Goal: Task Accomplishment & Management: Use online tool/utility

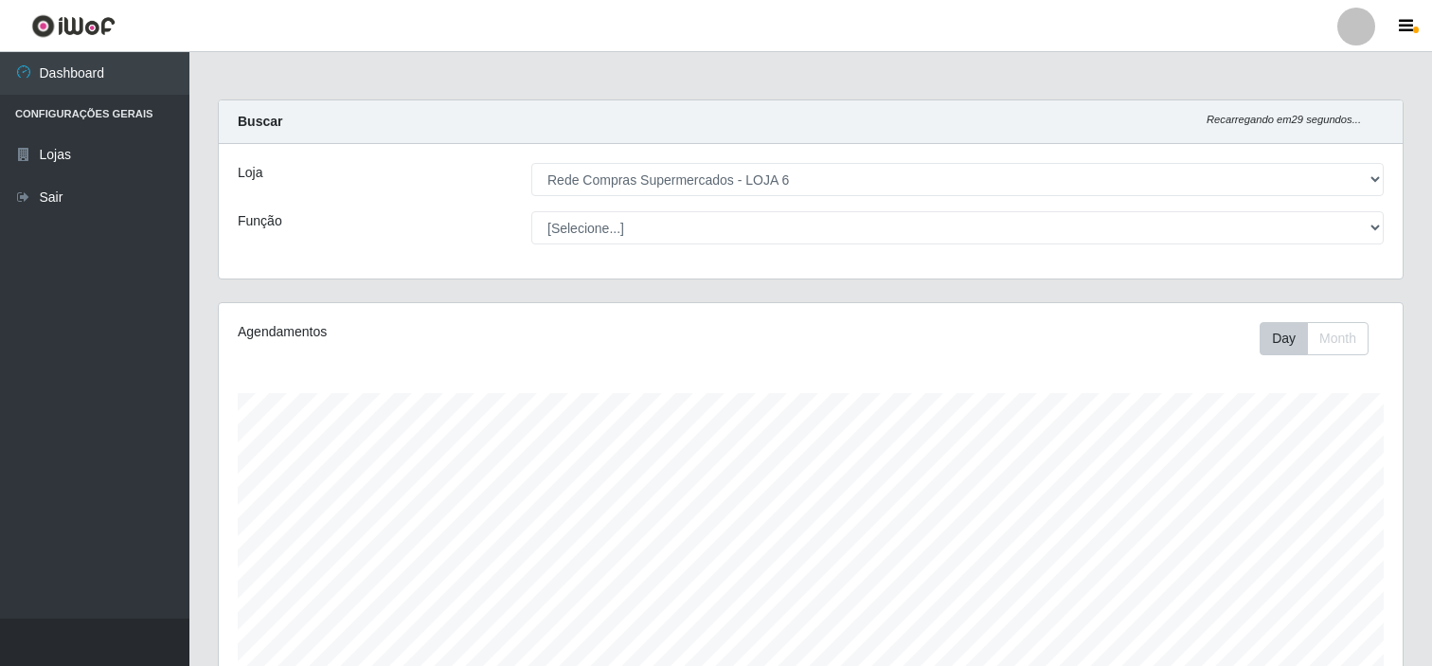
select select "398"
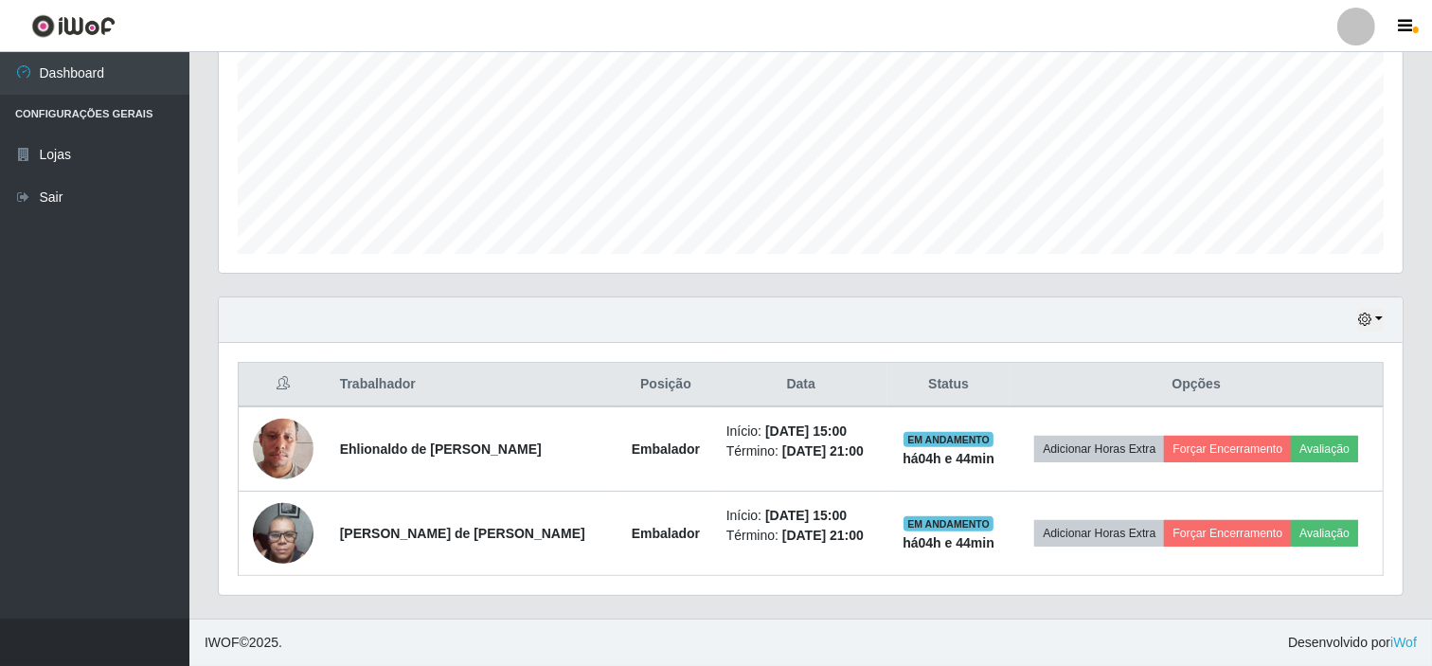
scroll to position [392, 1184]
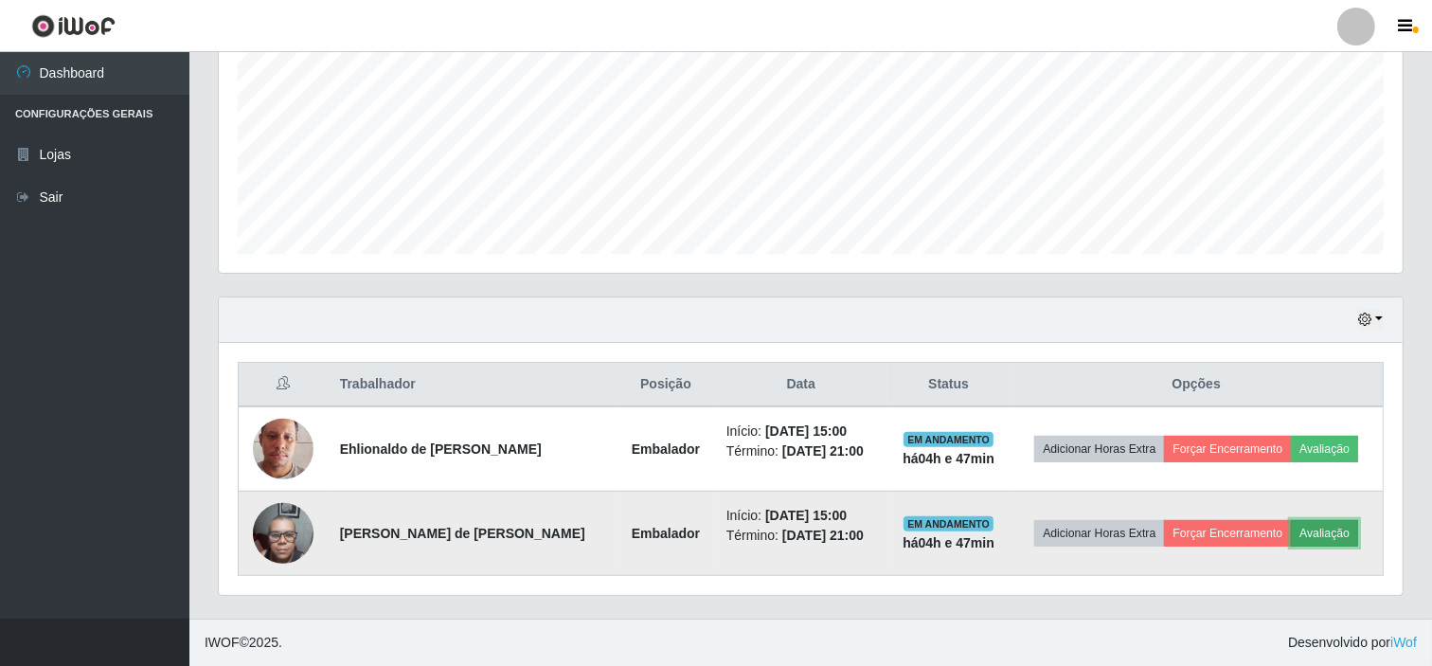
click at [1330, 531] on button "Avaliação" at bounding box center [1324, 533] width 67 height 27
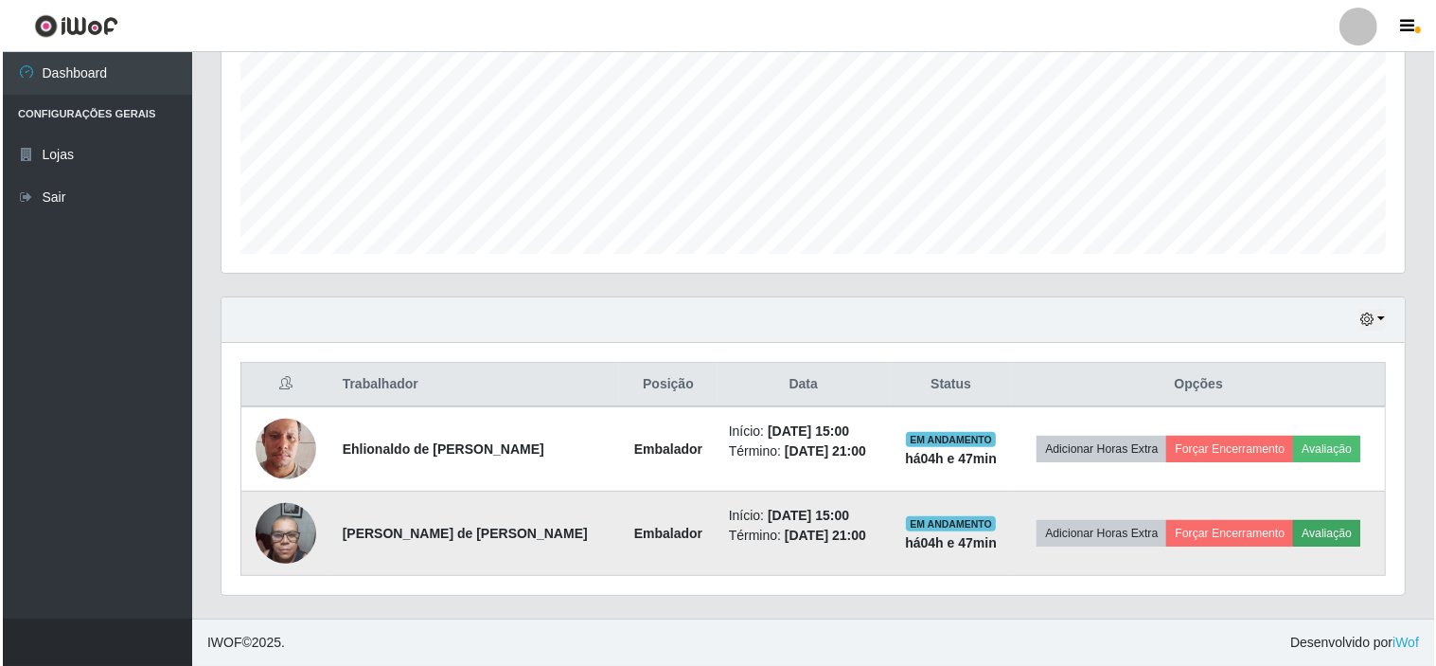
scroll to position [392, 1171]
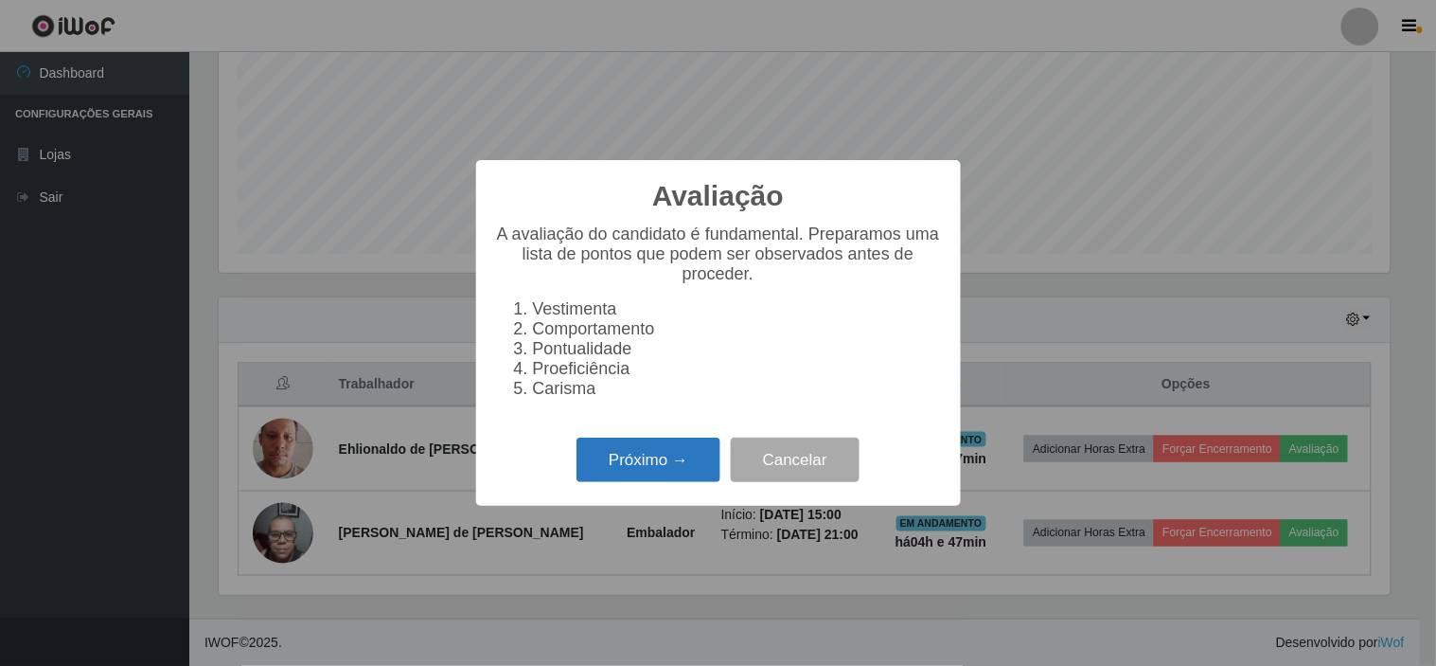
click at [636, 470] on button "Próximo →" at bounding box center [649, 459] width 144 height 45
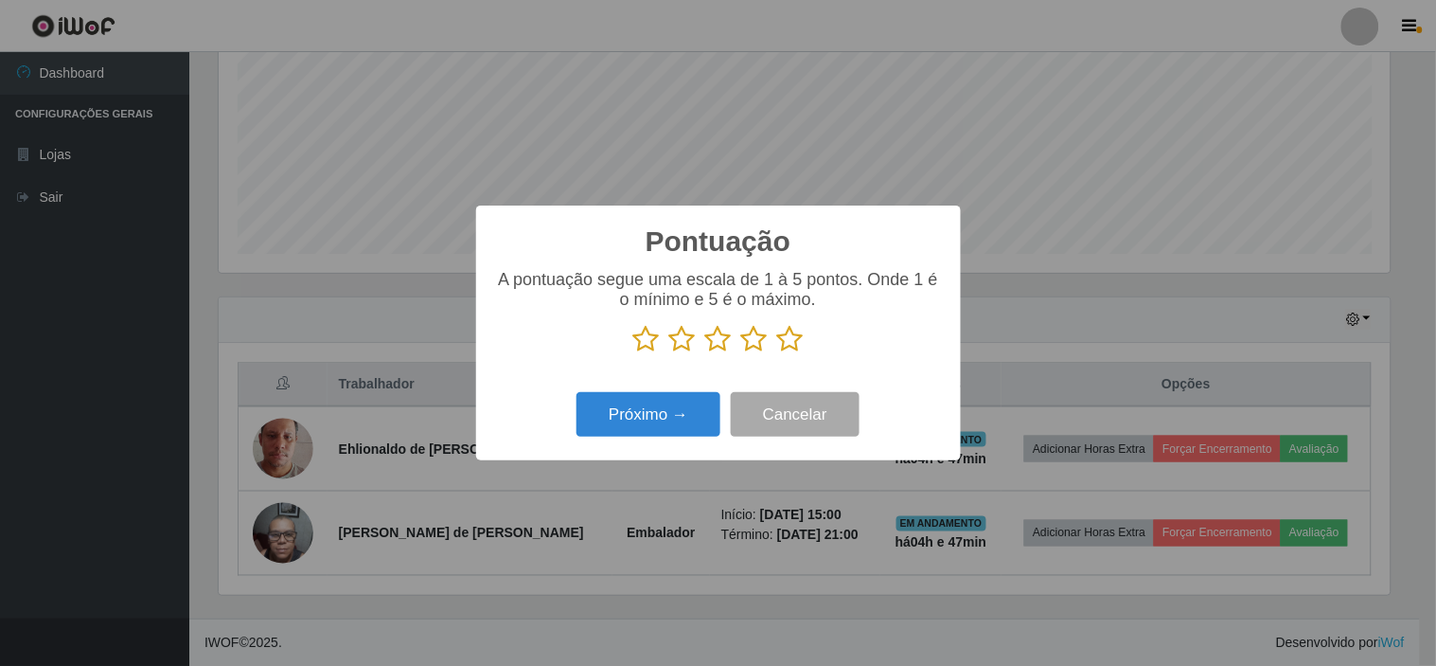
scroll to position [946534, 945755]
click at [783, 338] on icon at bounding box center [790, 339] width 27 height 28
click at [777, 353] on input "radio" at bounding box center [777, 353] width 0 height 0
click at [653, 418] on button "Próximo →" at bounding box center [649, 414] width 144 height 45
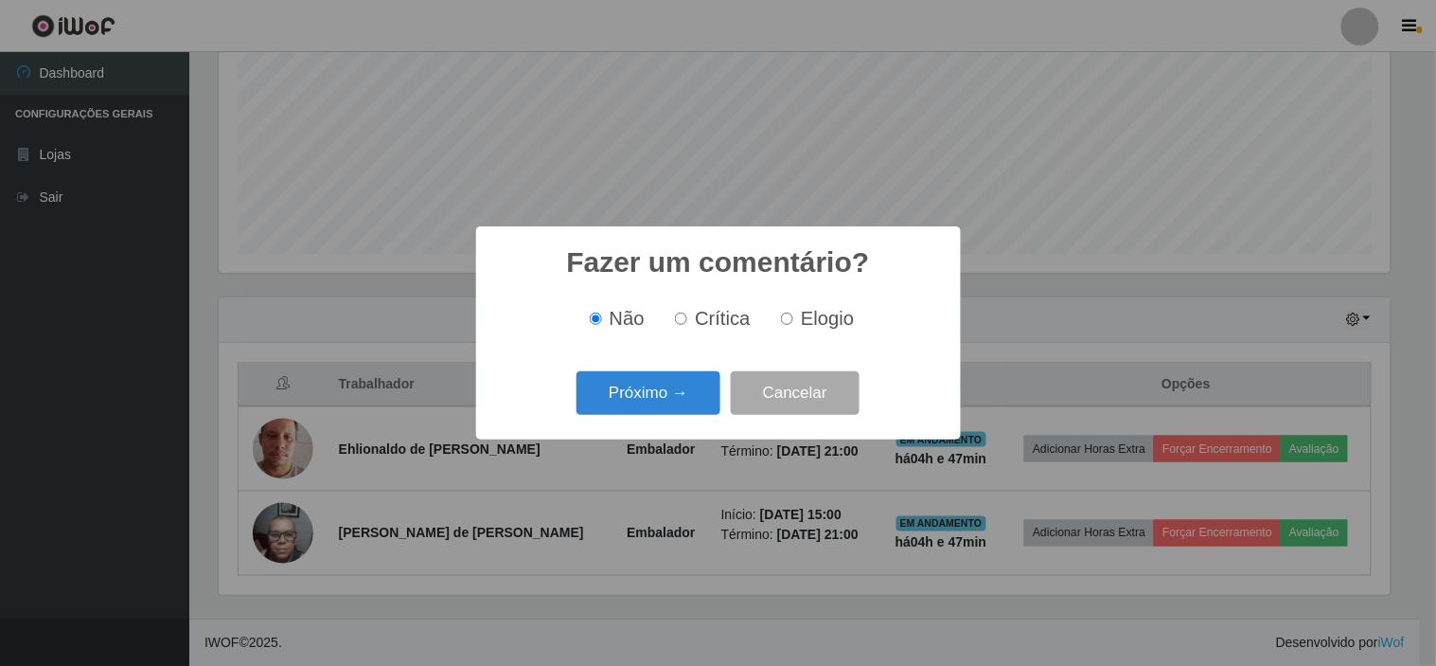
click at [818, 324] on span "Elogio" at bounding box center [827, 318] width 53 height 21
click at [794, 324] on input "Elogio" at bounding box center [787, 318] width 12 height 12
radio input "true"
click at [632, 392] on button "Próximo →" at bounding box center [649, 393] width 144 height 45
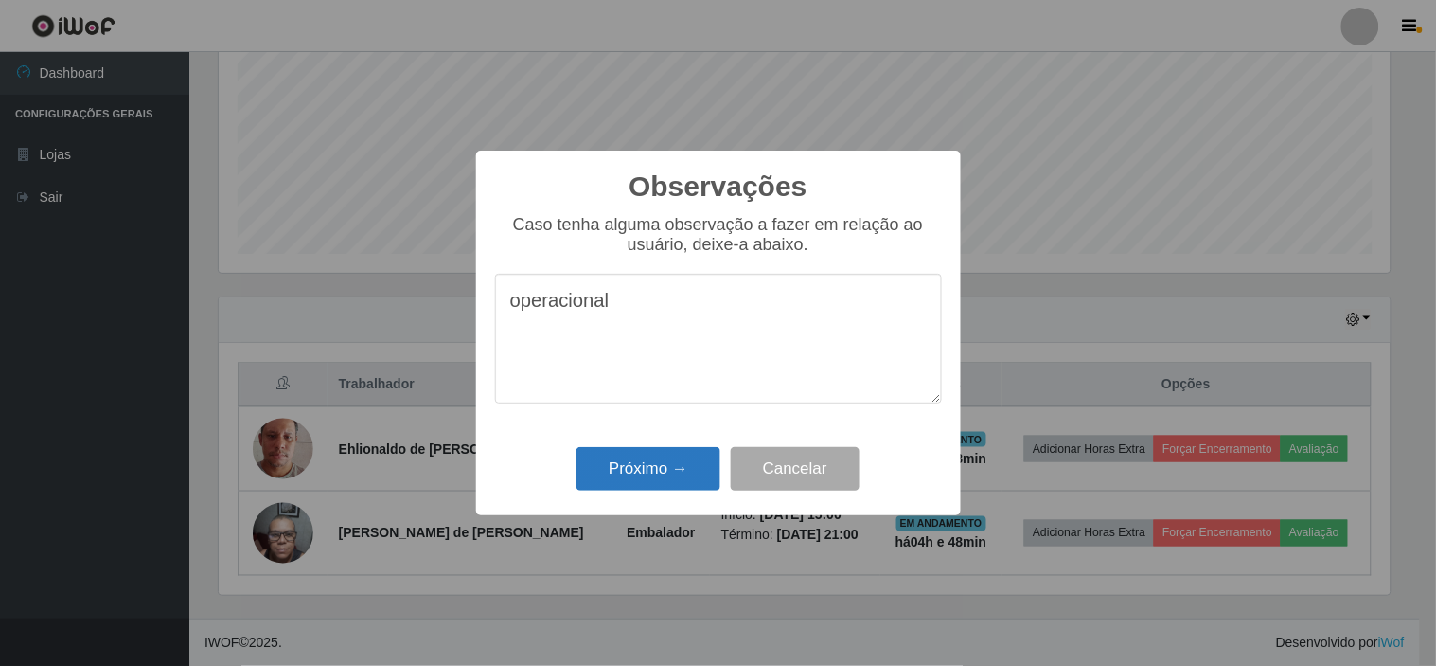
type textarea "operacional"
click at [635, 476] on button "Próximo →" at bounding box center [649, 469] width 144 height 45
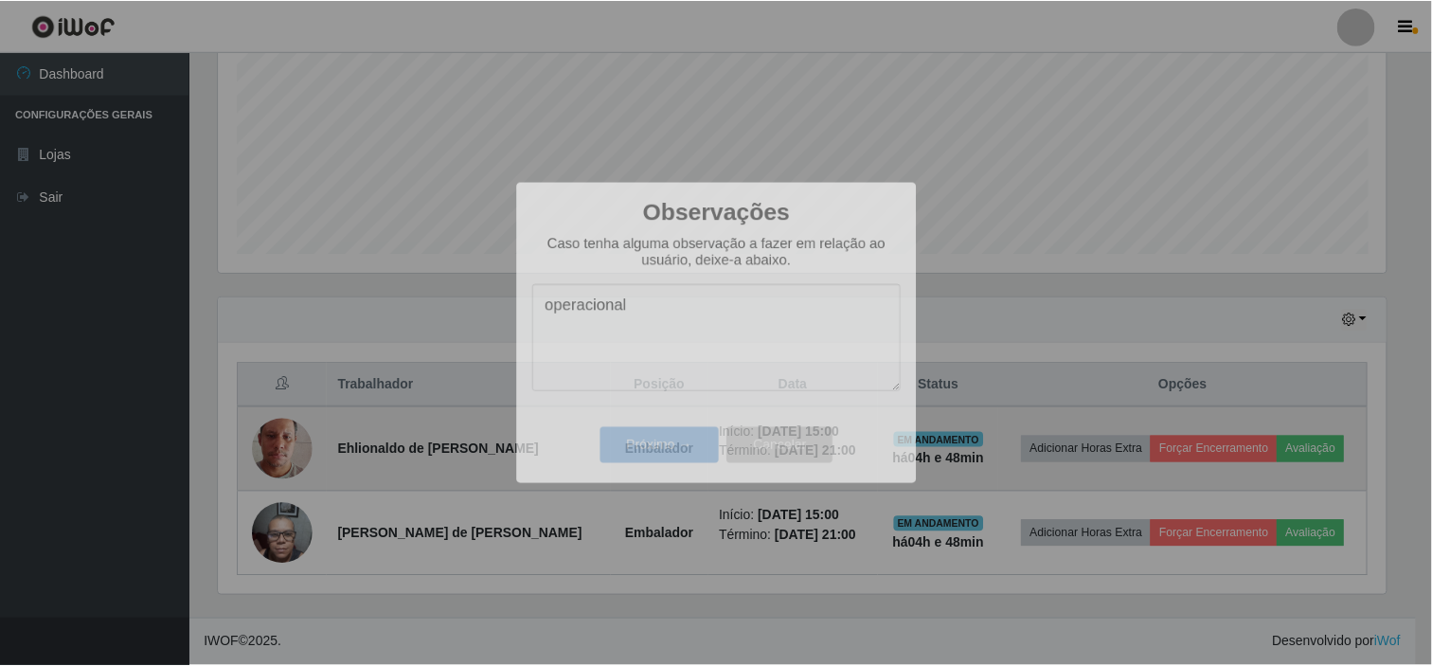
scroll to position [392, 1184]
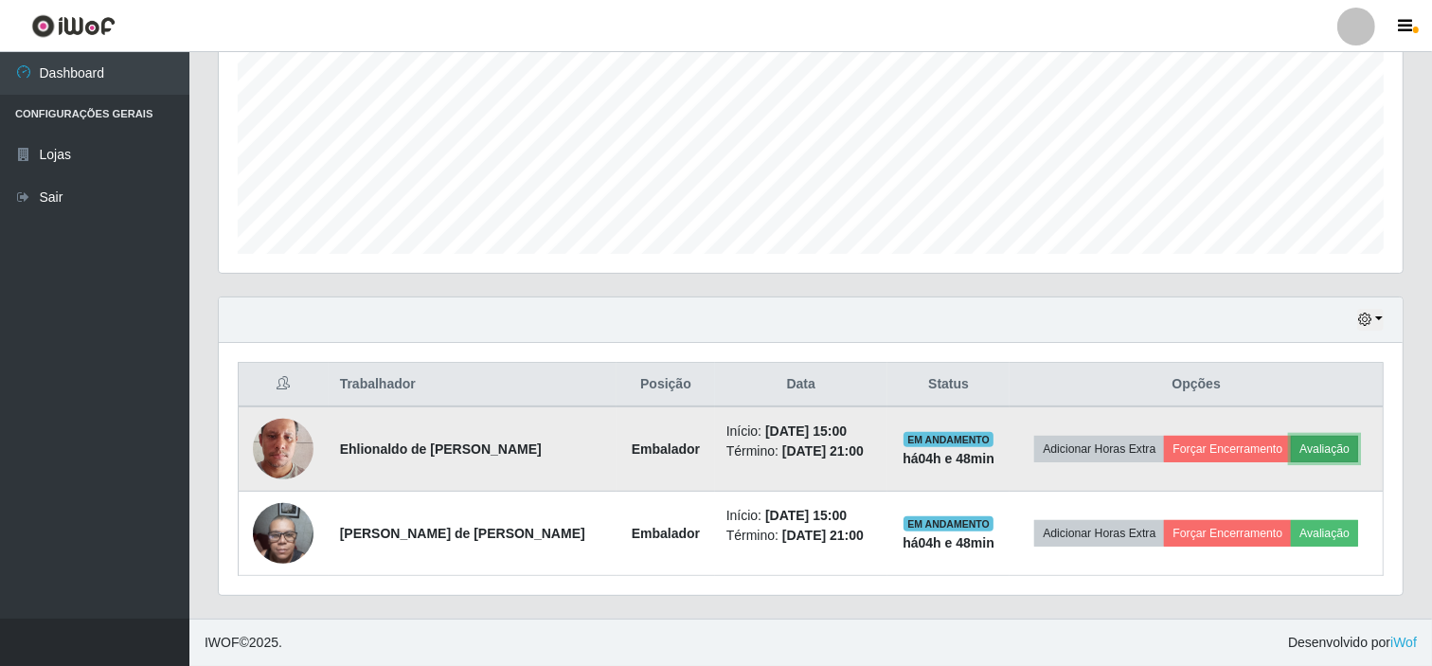
click at [1329, 448] on button "Avaliação" at bounding box center [1324, 449] width 67 height 27
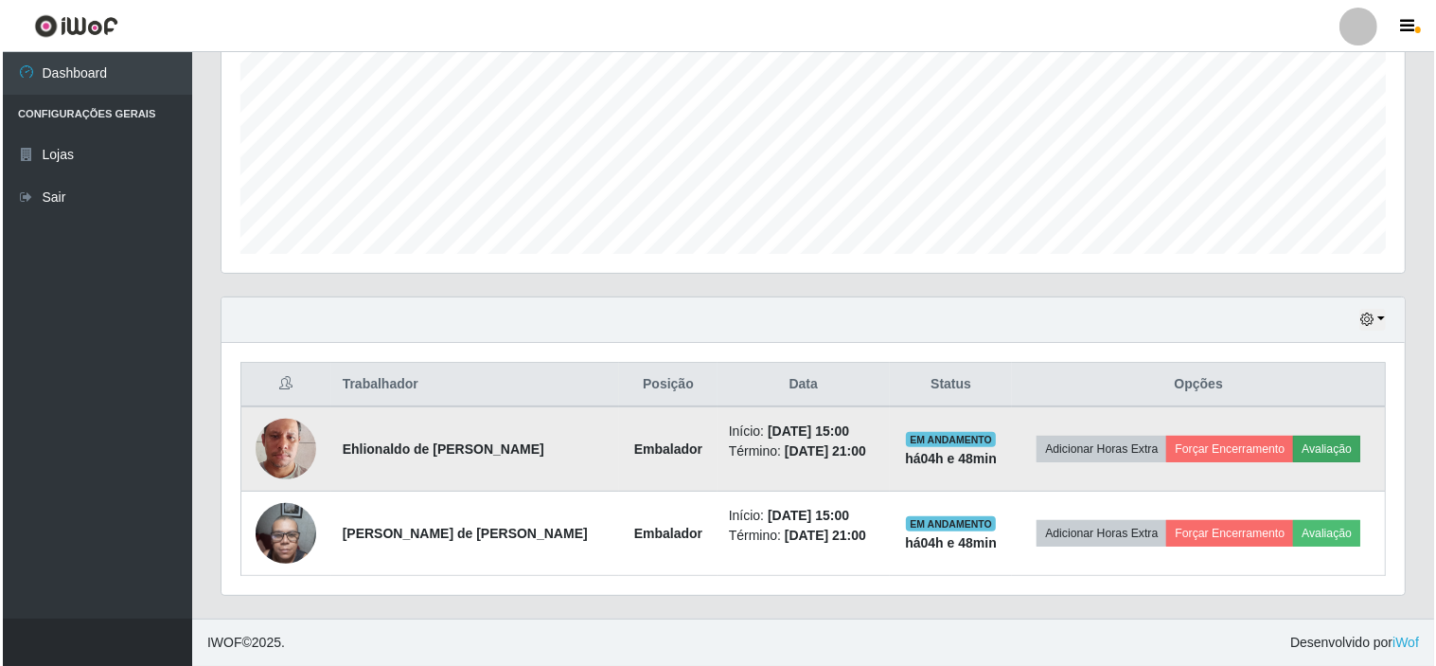
scroll to position [392, 1171]
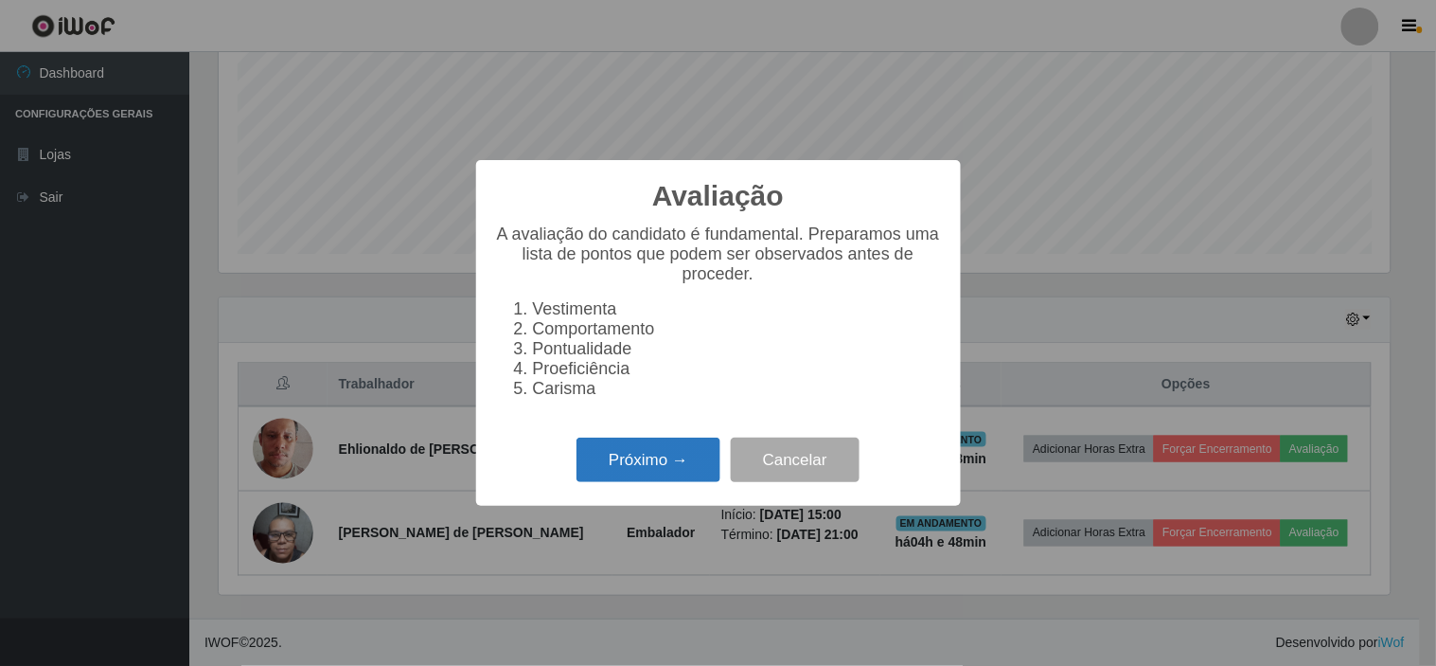
click at [667, 468] on button "Próximo →" at bounding box center [649, 459] width 144 height 45
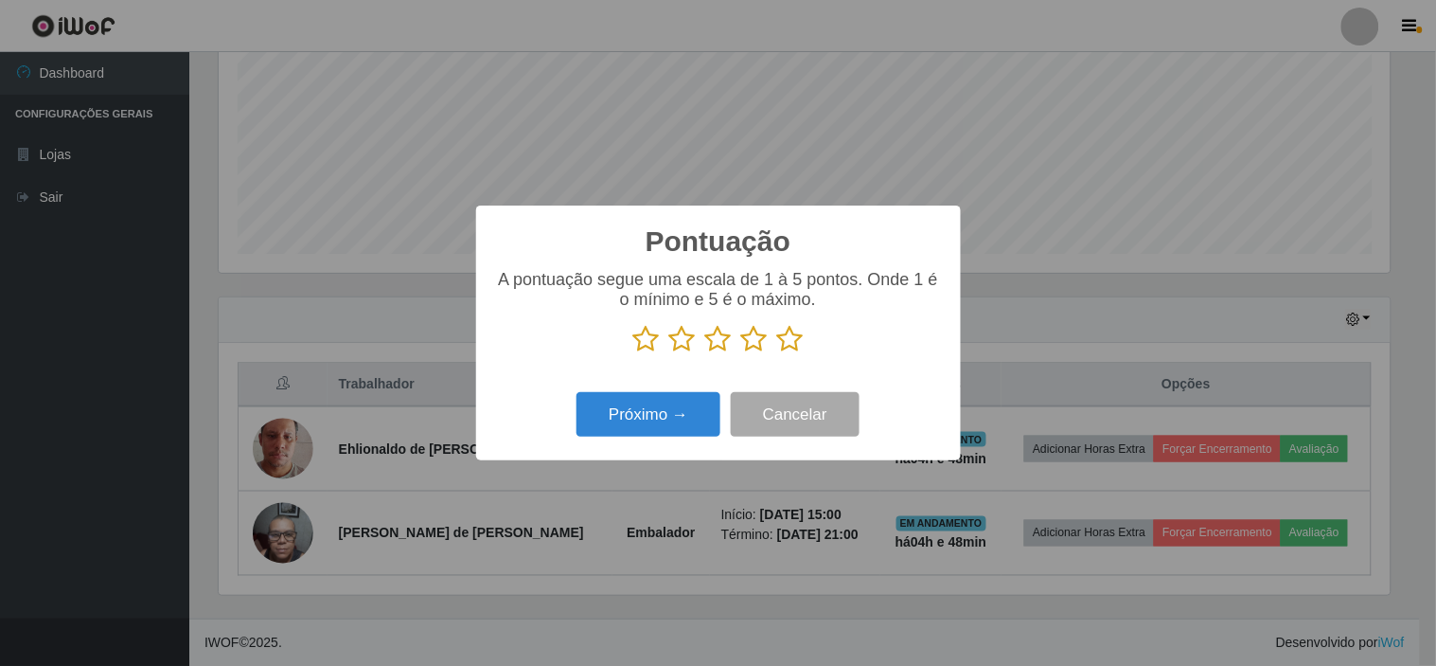
click at [792, 337] on icon at bounding box center [790, 339] width 27 height 28
click at [777, 353] on input "radio" at bounding box center [777, 353] width 0 height 0
click at [669, 418] on button "Próximo →" at bounding box center [649, 414] width 144 height 45
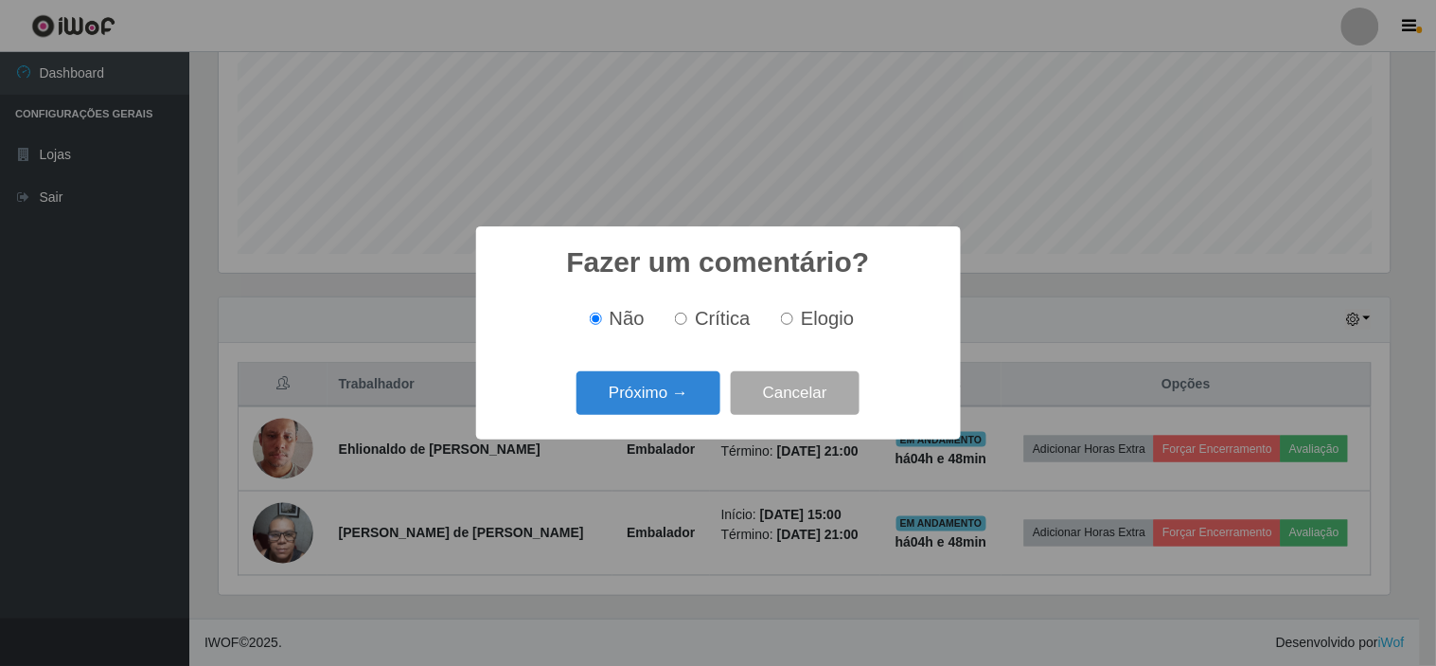
click at [825, 318] on span "Elogio" at bounding box center [827, 318] width 53 height 21
click at [794, 318] on input "Elogio" at bounding box center [787, 318] width 12 height 12
radio input "true"
click at [648, 391] on button "Próximo →" at bounding box center [649, 393] width 144 height 45
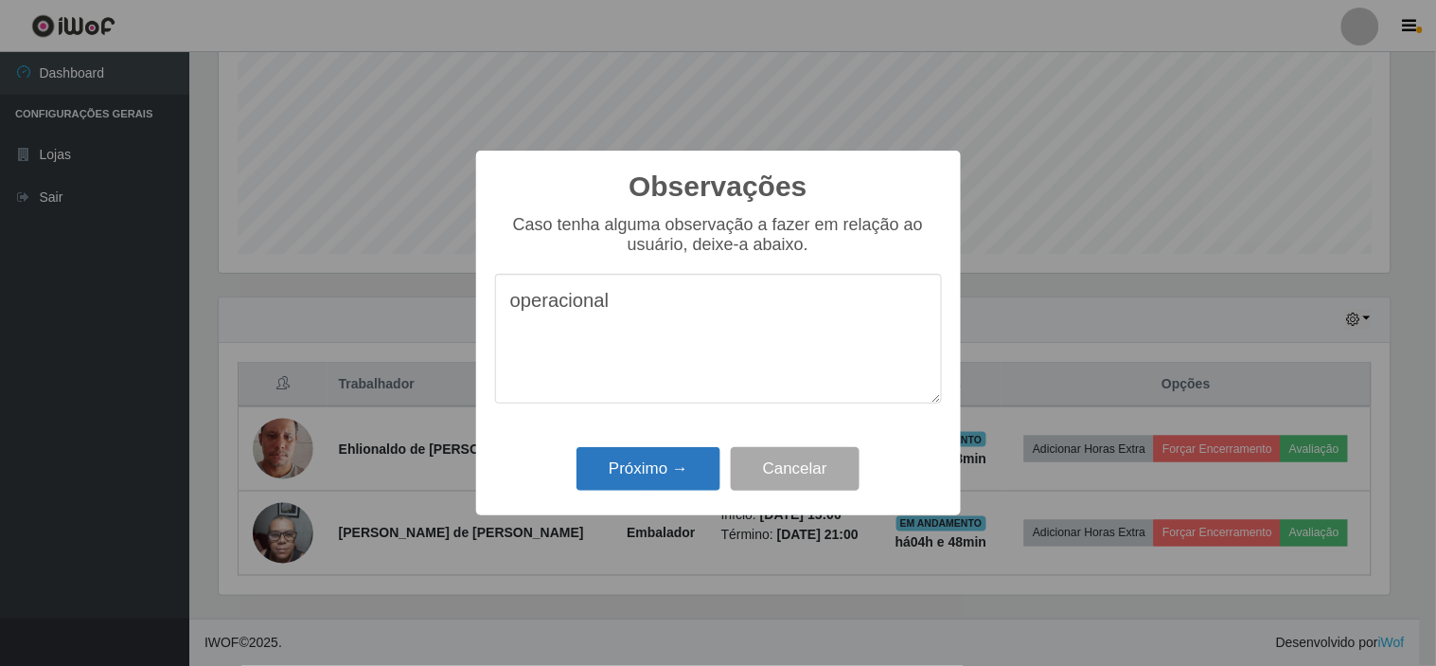
type textarea "operacional"
click at [644, 471] on button "Próximo →" at bounding box center [649, 469] width 144 height 45
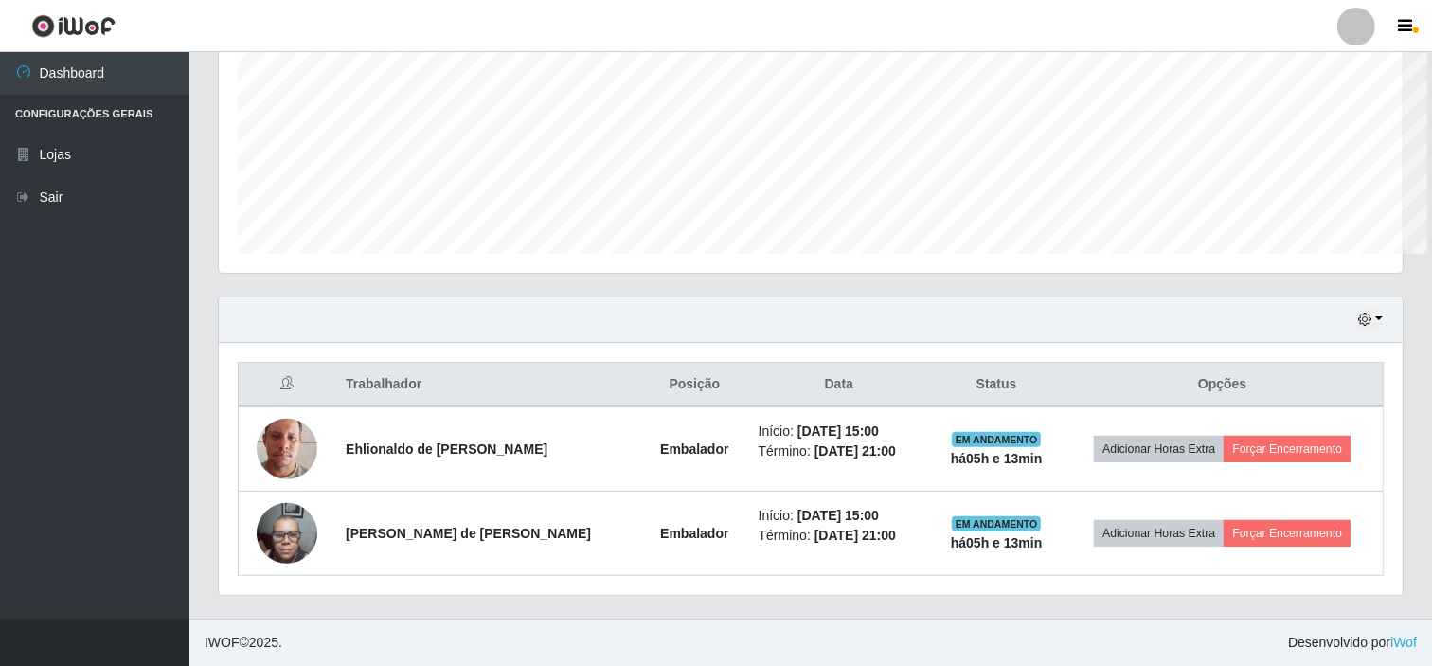
scroll to position [946534, 945745]
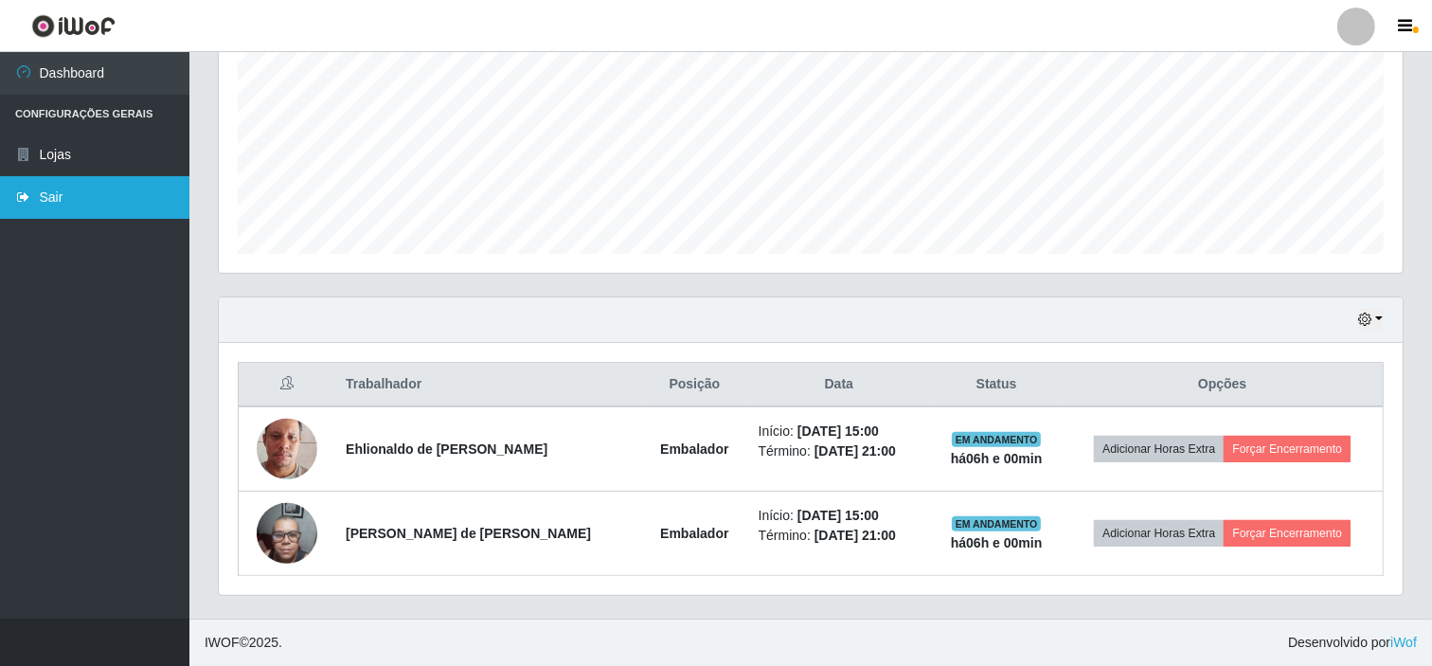
click at [134, 187] on link "Sair" at bounding box center [94, 197] width 189 height 43
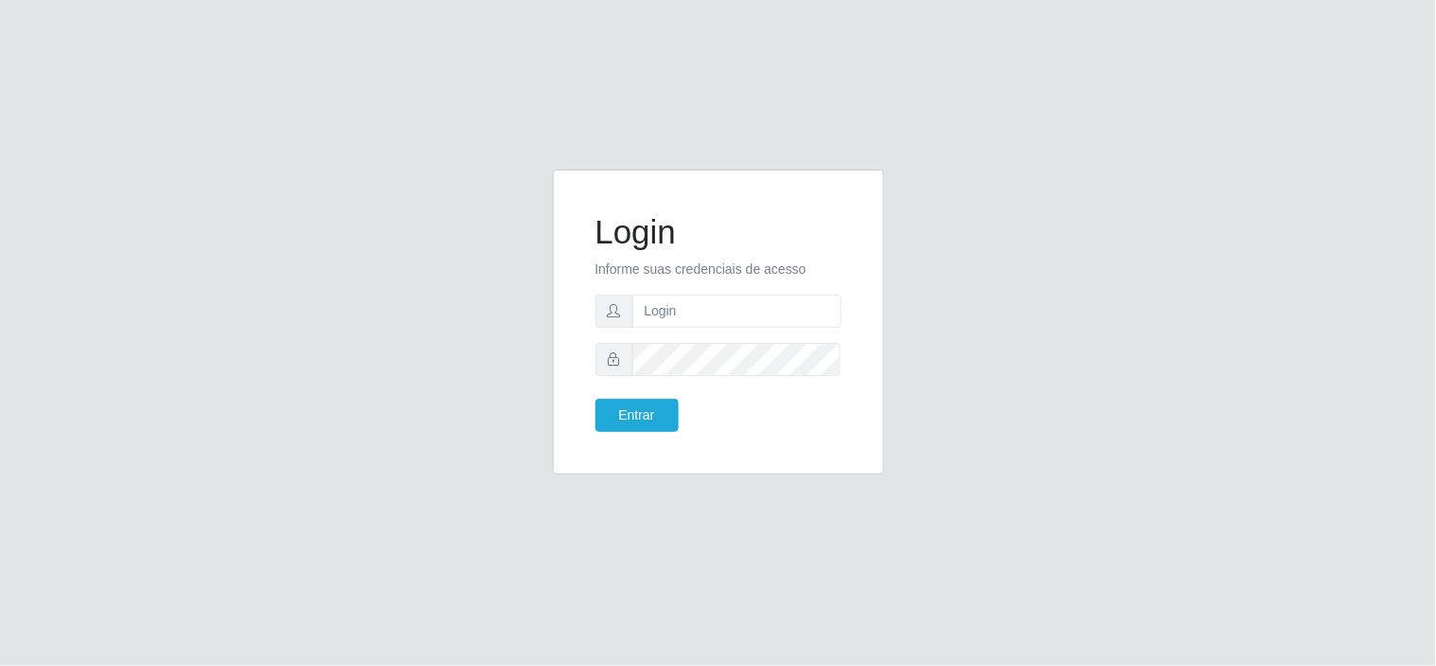
click at [441, 3] on div "Login Informe suas credenciais de acesso Entrar" at bounding box center [718, 333] width 1436 height 666
click at [650, 51] on div "Login Informe suas credenciais de acesso Entrar" at bounding box center [718, 333] width 1436 height 666
click at [1010, 104] on div "Login Informe suas credenciais de acesso Entrar" at bounding box center [718, 333] width 1436 height 666
click at [660, 415] on button "Entrar" at bounding box center [637, 415] width 83 height 33
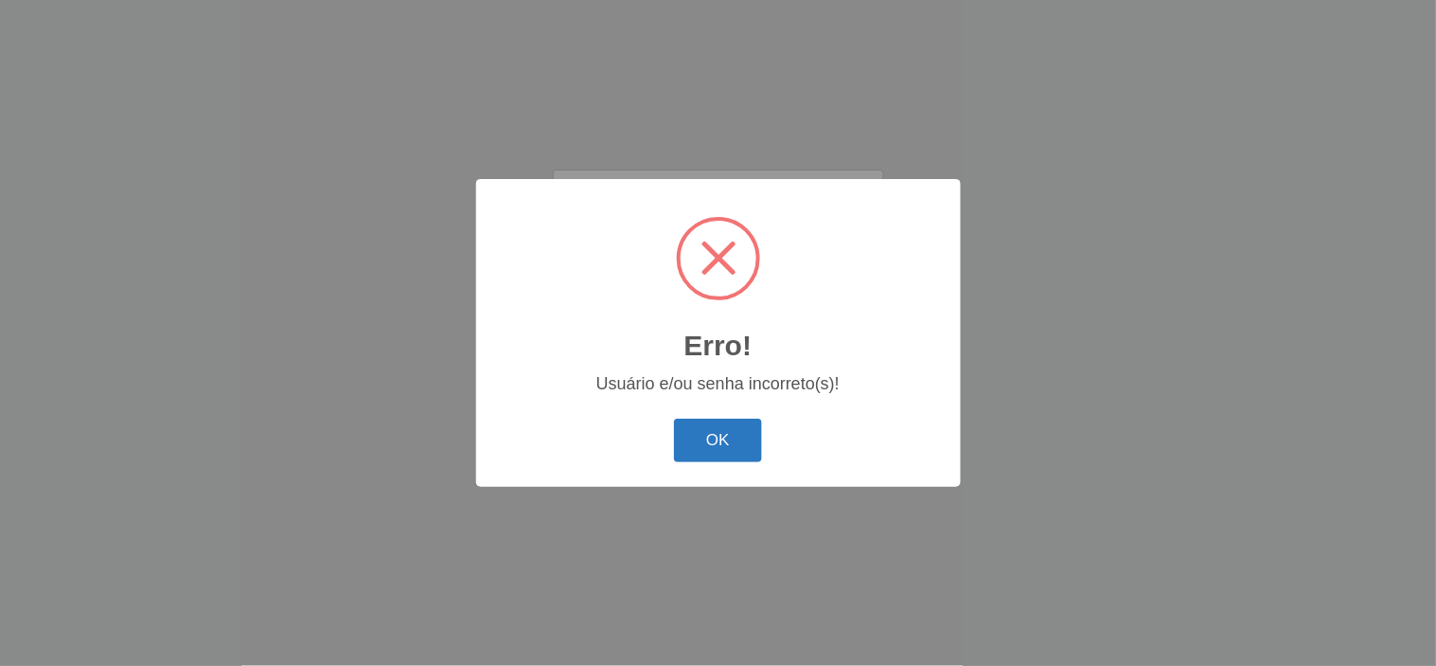
click at [736, 426] on button "OK" at bounding box center [718, 441] width 88 height 45
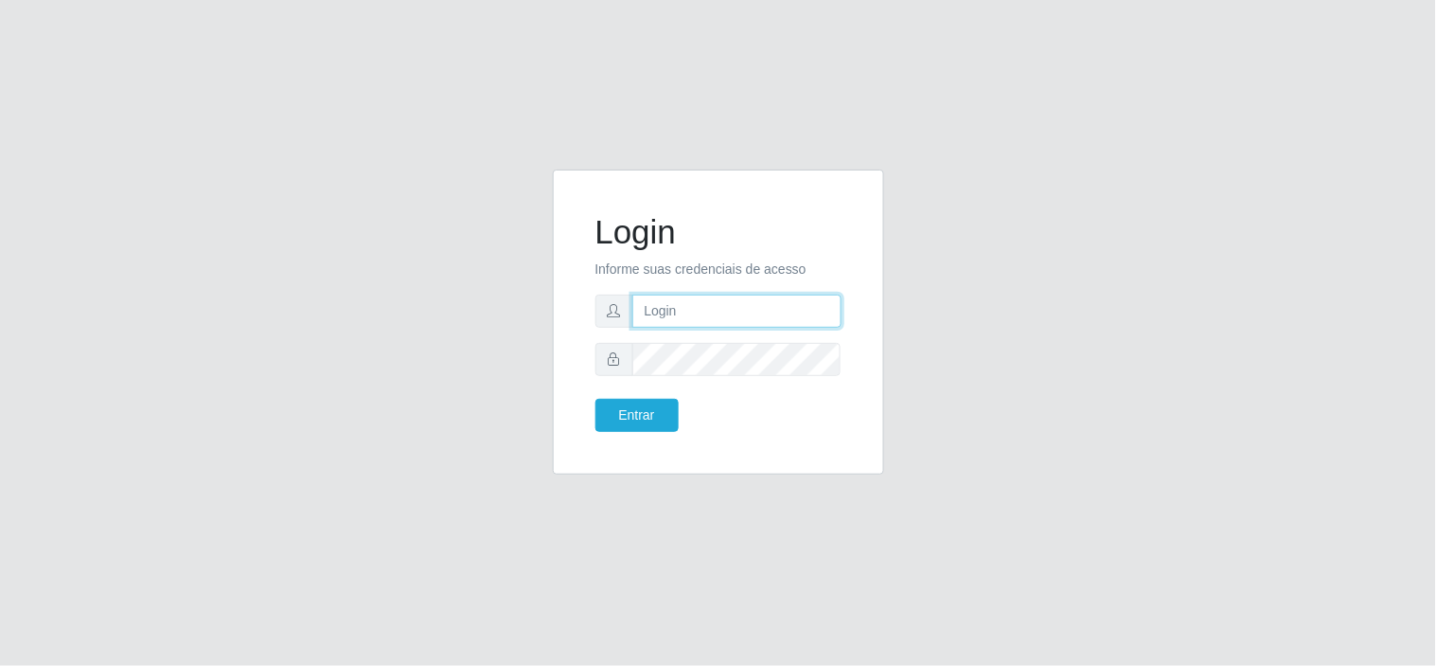
click at [714, 296] on input "text" at bounding box center [737, 310] width 209 height 33
click at [587, 524] on div "Login Informe suas credenciais de acesso Entrar" at bounding box center [718, 333] width 1436 height 666
click at [672, 317] on input "text" at bounding box center [737, 310] width 209 height 33
drag, startPoint x: 786, startPoint y: 317, endPoint x: 797, endPoint y: 317, distance: 11.4
click at [796, 317] on input "maissa@redecompras06" at bounding box center [737, 310] width 209 height 33
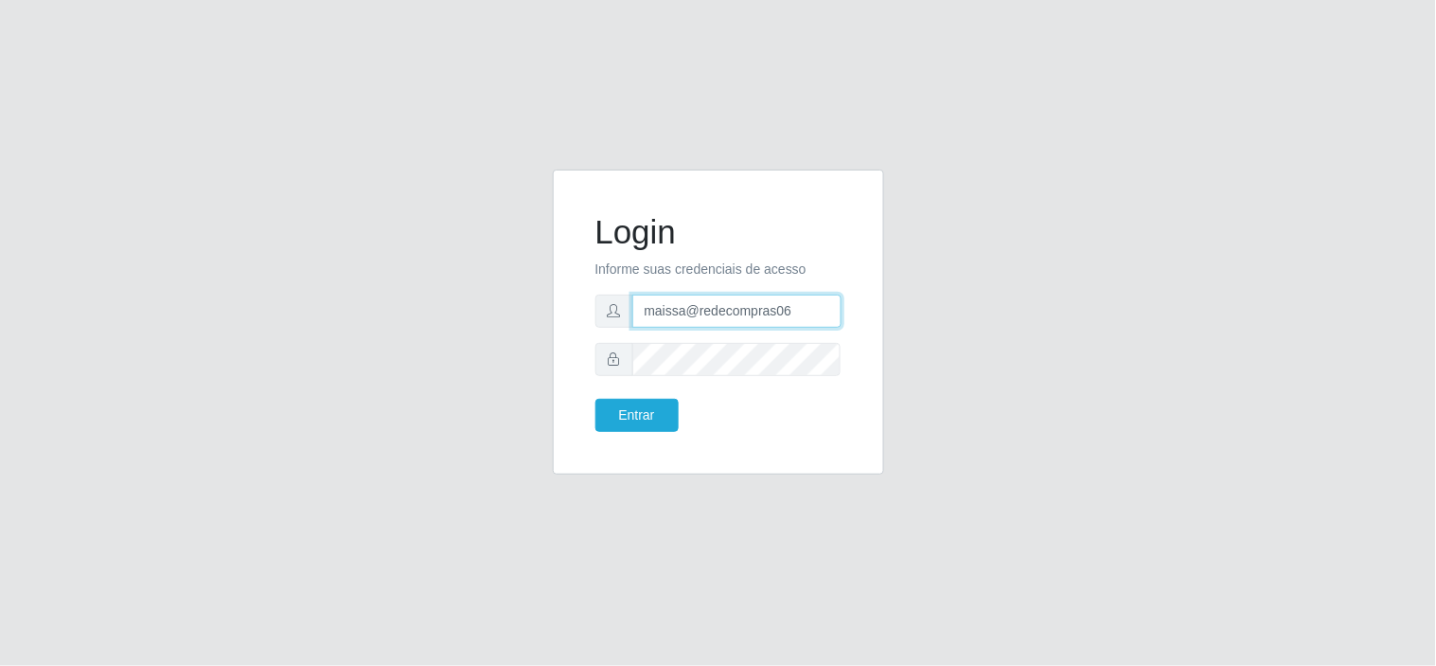
click at [812, 311] on input "maissa@redecompras06" at bounding box center [737, 310] width 209 height 33
type input "m"
click at [810, 311] on input "text" at bounding box center [737, 310] width 209 height 33
type input "jacquesredec@06"
click at [631, 414] on button "Entrar" at bounding box center [637, 415] width 83 height 33
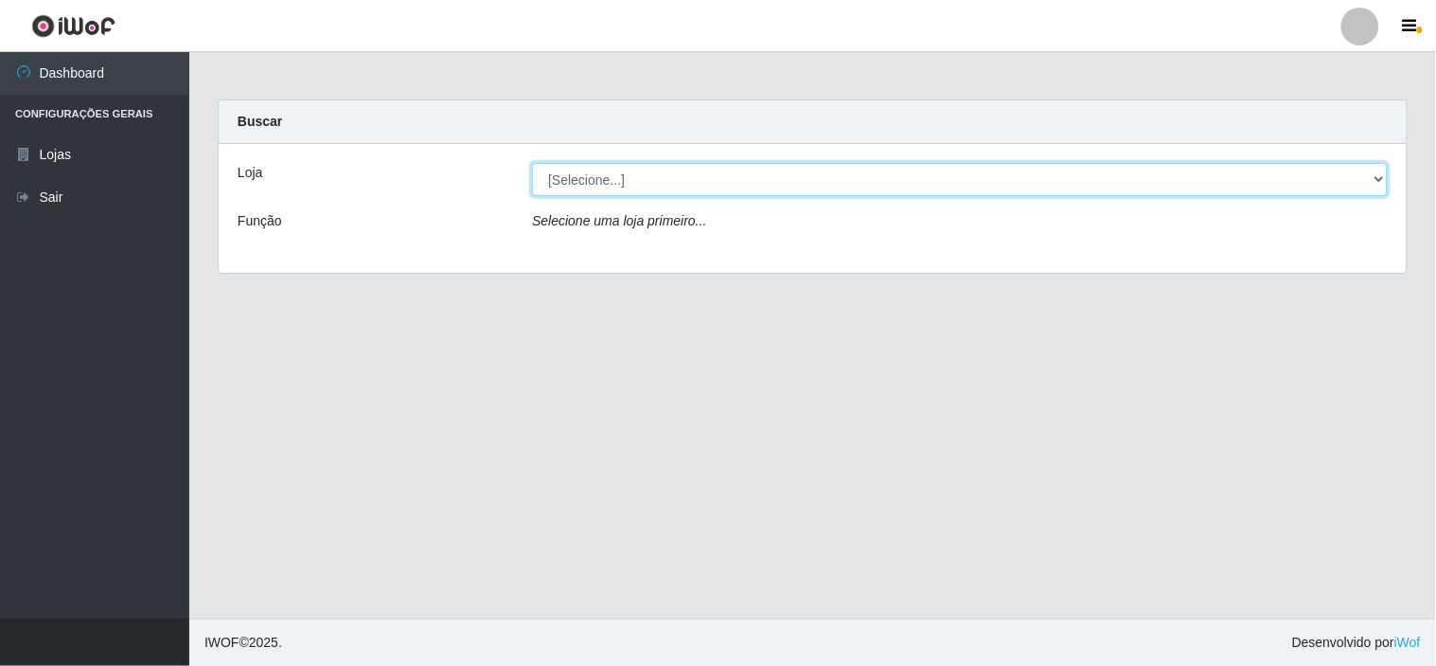
click at [1376, 178] on select "[Selecione...] Rede Compras Supermercados - LOJA 6" at bounding box center [960, 179] width 856 height 33
select select "398"
click at [532, 163] on select "[Selecione...] Rede Compras Supermercados - LOJA 6" at bounding box center [960, 179] width 856 height 33
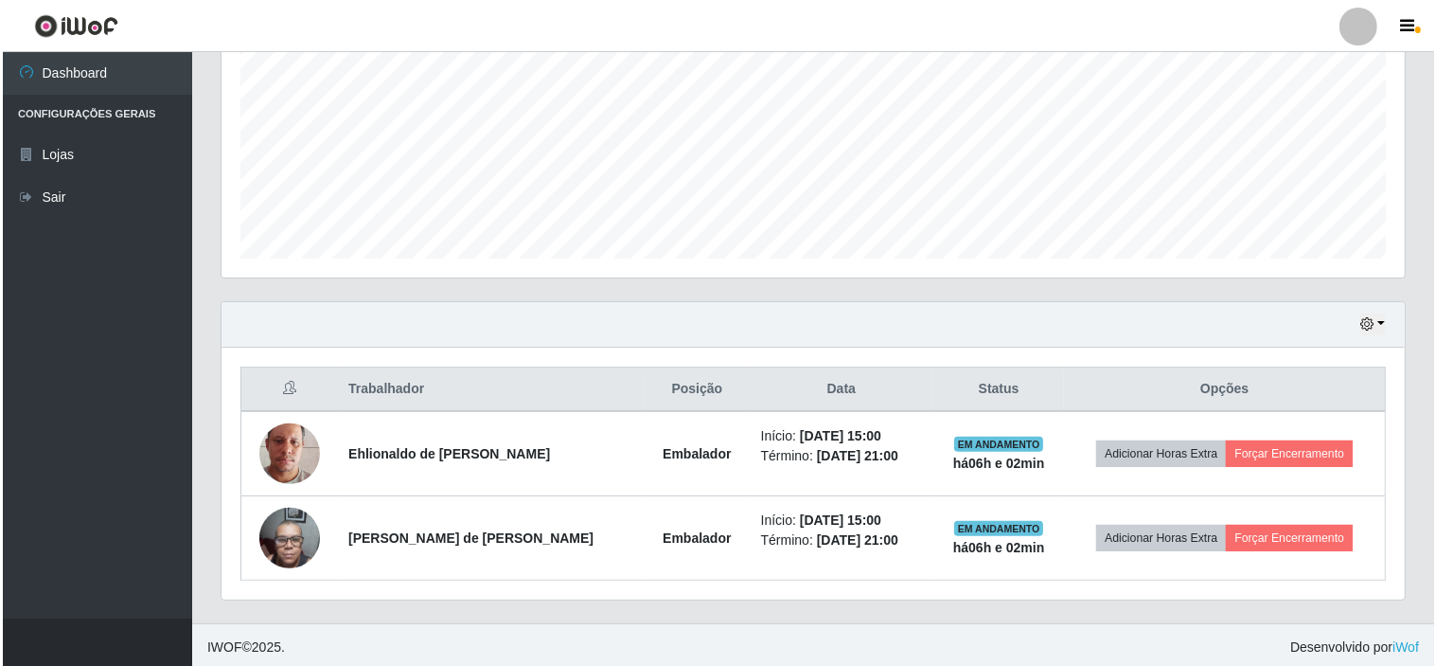
scroll to position [420, 0]
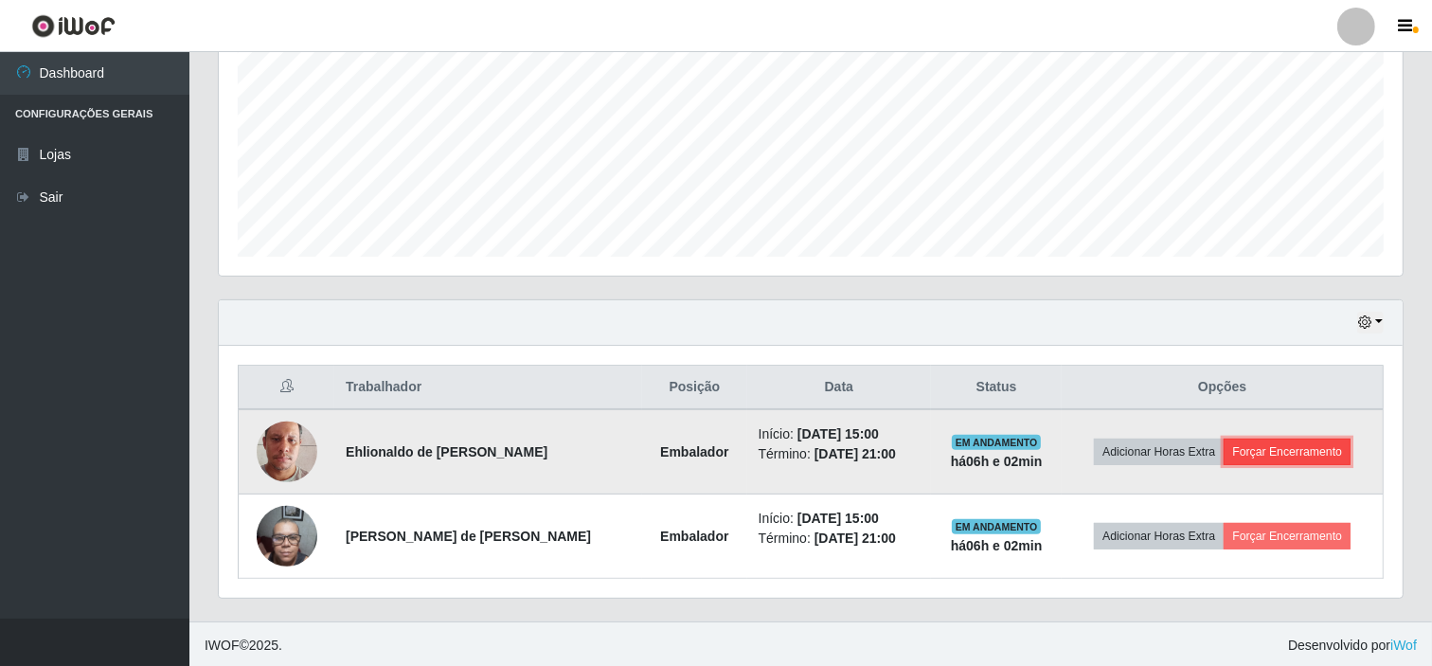
click at [1282, 449] on button "Forçar Encerramento" at bounding box center [1286, 451] width 127 height 27
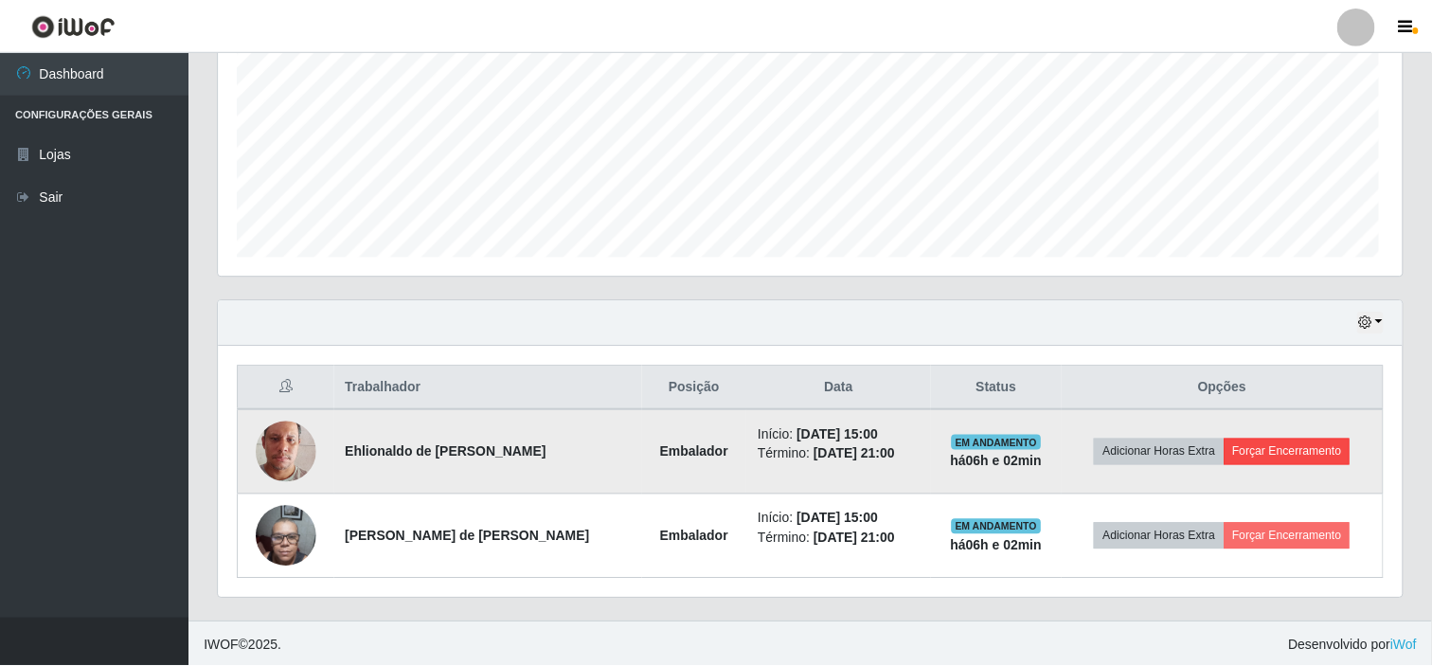
scroll to position [392, 1171]
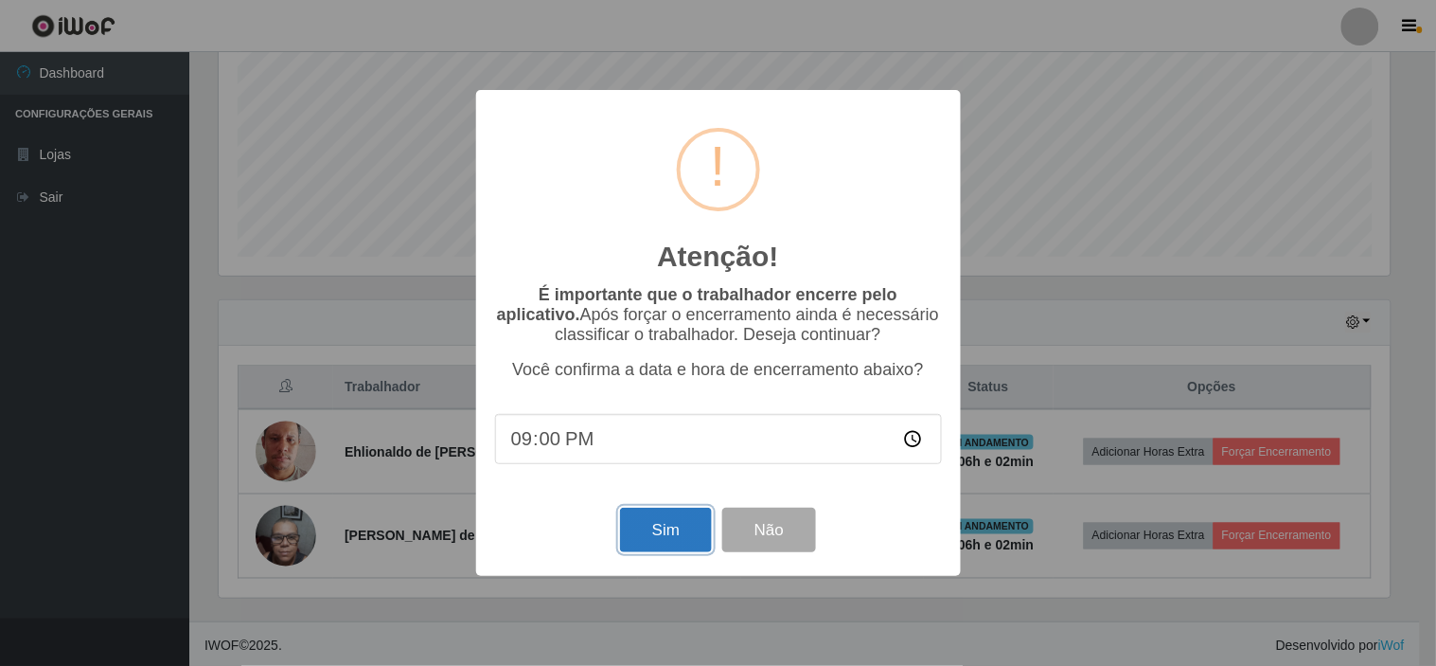
click at [659, 533] on button "Sim" at bounding box center [666, 530] width 92 height 45
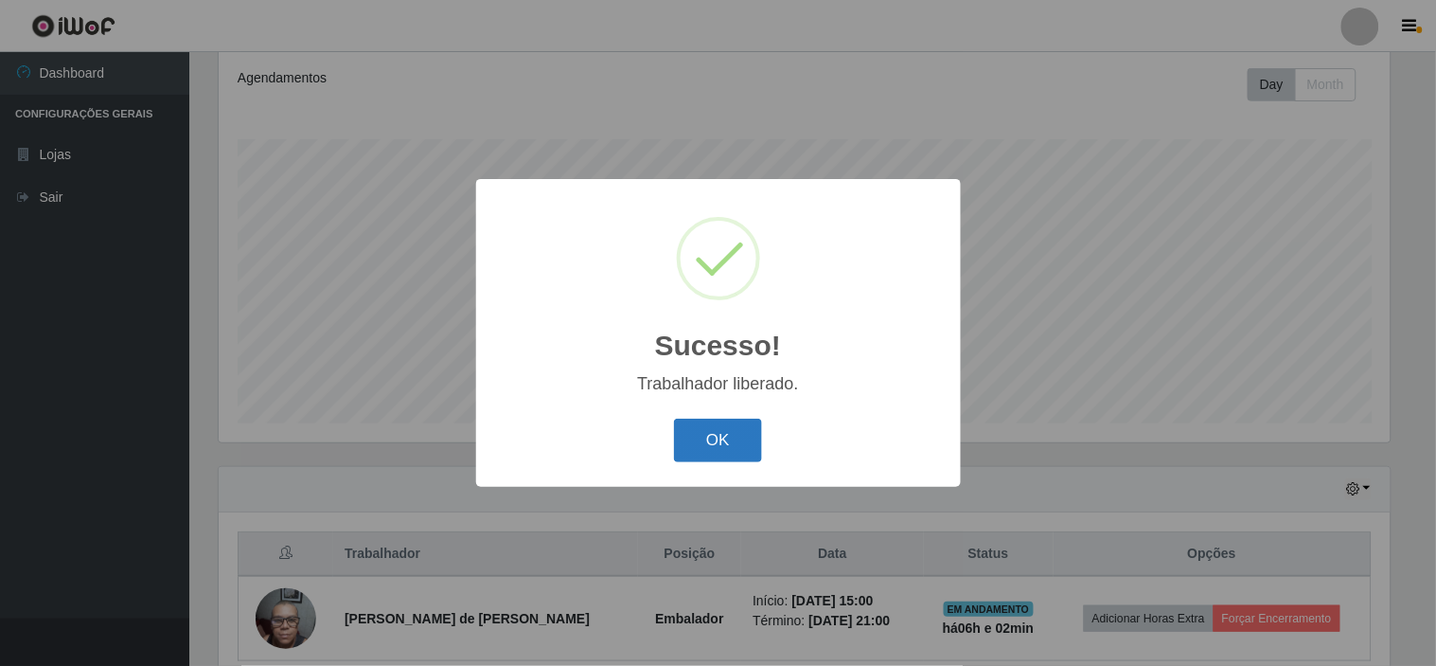
click at [723, 441] on button "OK" at bounding box center [718, 441] width 88 height 45
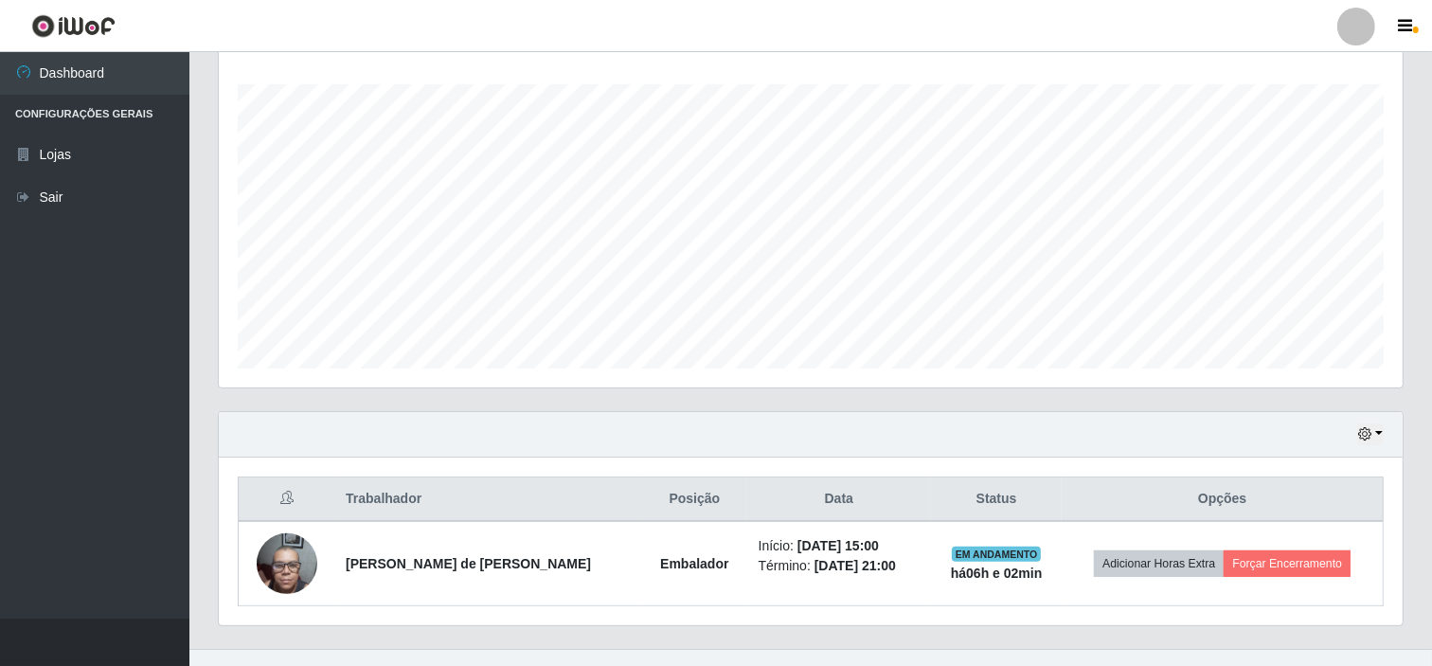
scroll to position [338, 0]
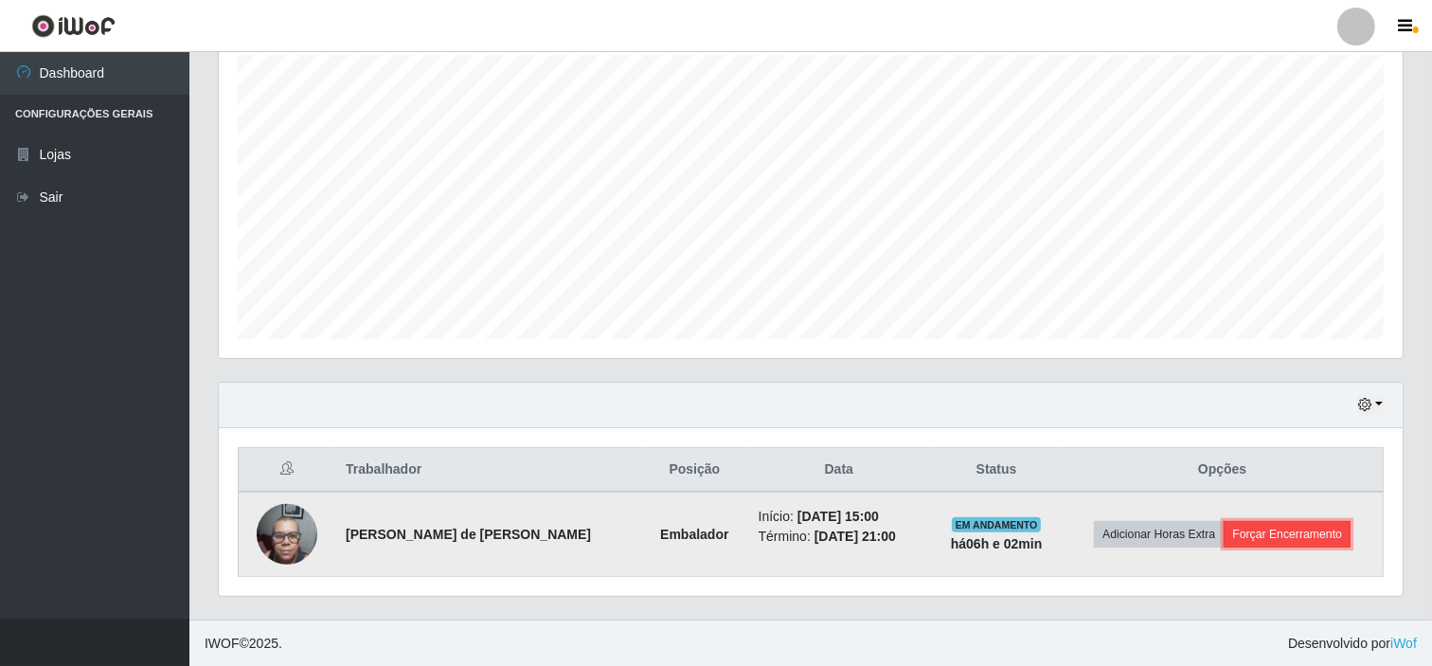
click at [1295, 533] on button "Forçar Encerramento" at bounding box center [1286, 534] width 127 height 27
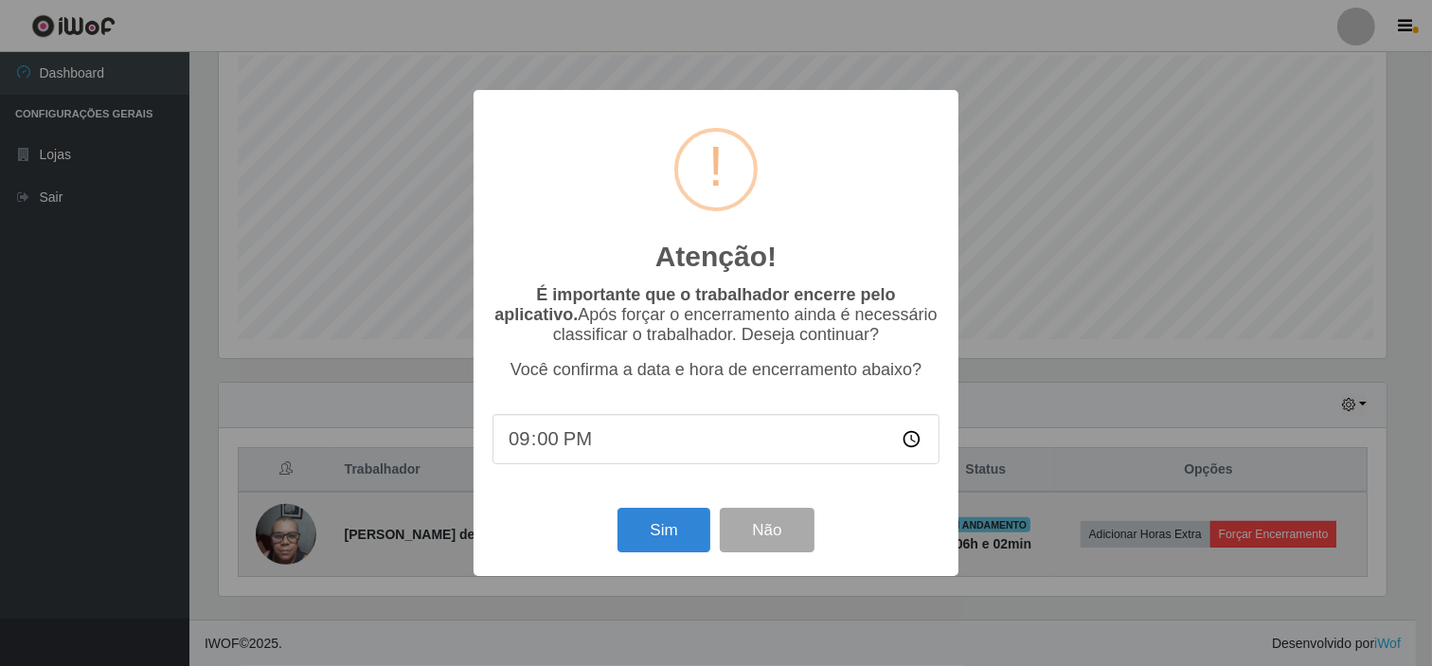
scroll to position [392, 1171]
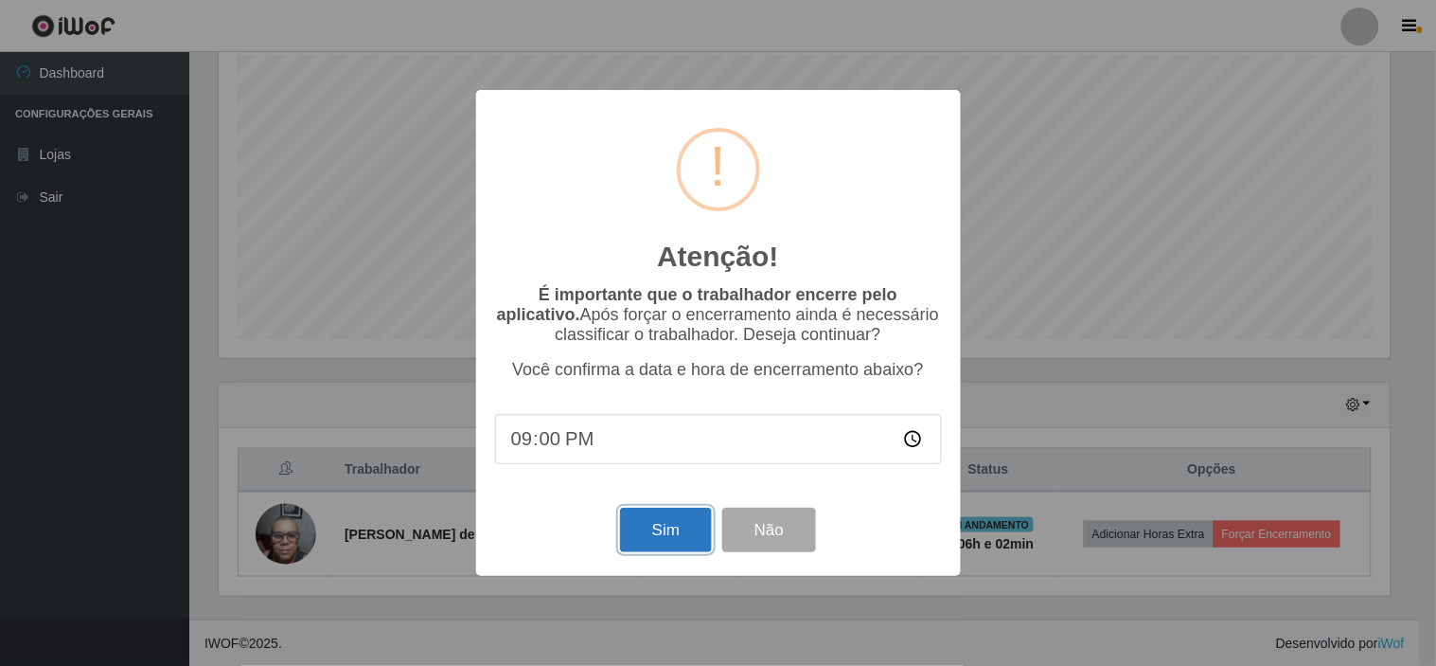
click at [660, 531] on button "Sim" at bounding box center [666, 530] width 92 height 45
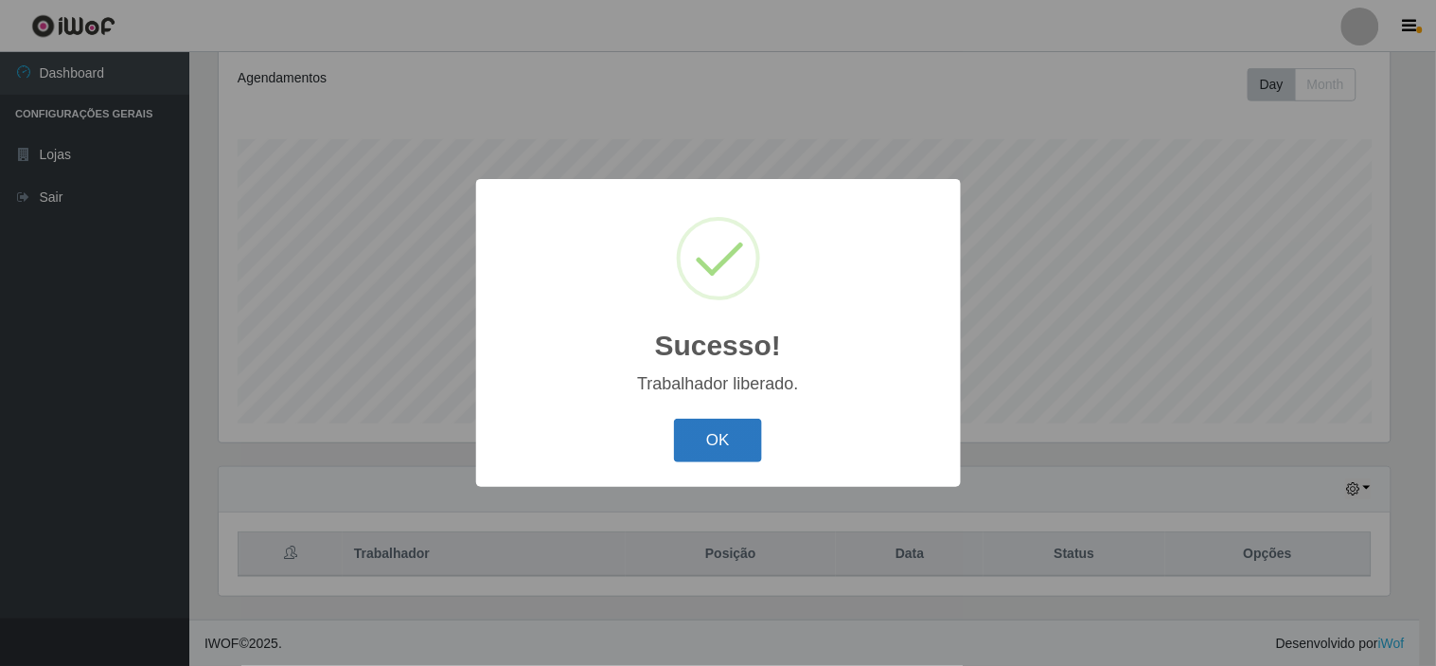
click at [732, 439] on button "OK" at bounding box center [718, 441] width 88 height 45
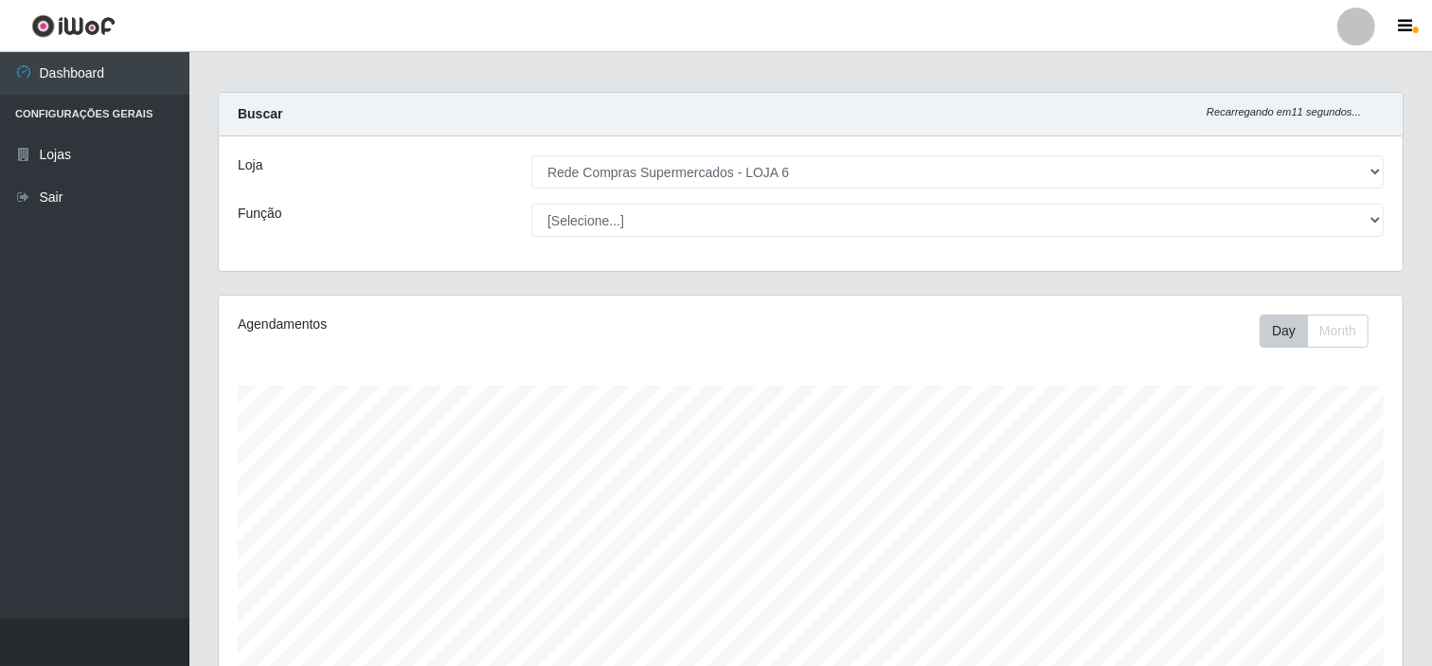
scroll to position [254, 0]
